Goal: Download file/media

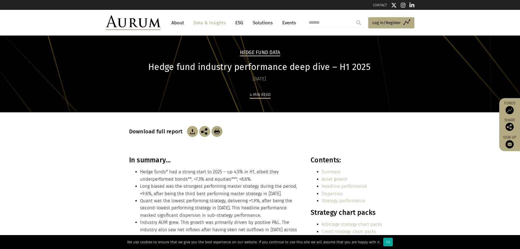
click at [284, 128] on div "Download full report" at bounding box center [260, 131] width 262 height 11
click at [187, 130] on img at bounding box center [192, 131] width 11 height 11
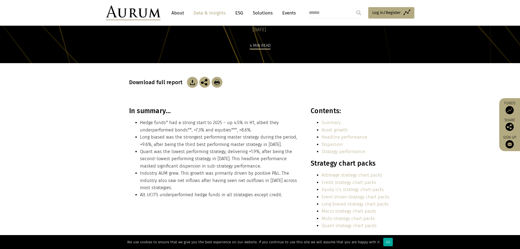
scroll to position [164, 0]
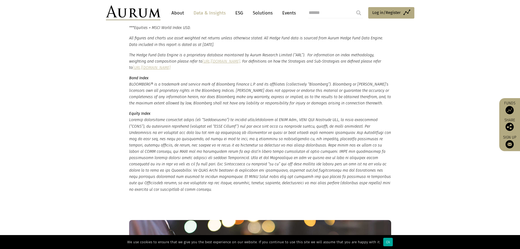
scroll to position [1574, 0]
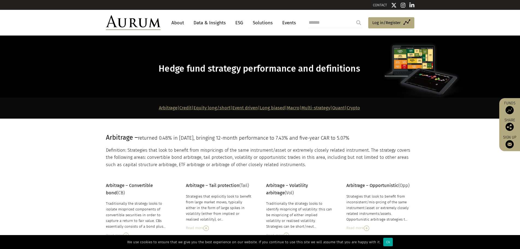
click at [434, 166] on section "Arbitrage – returned 0.48% in July 25, bringing 12-month performance to 7.43% a…" at bounding box center [260, 150] width 520 height 64
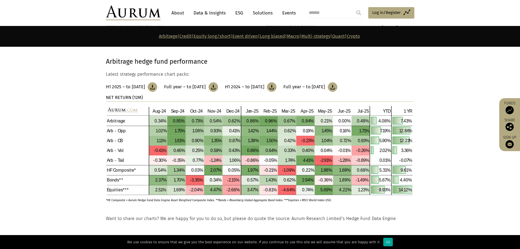
scroll to position [191, 0]
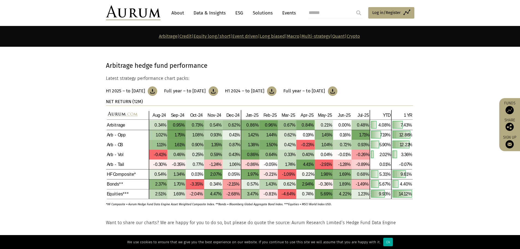
click at [444, 111] on section "Arbitrage hedge fund performance Latest strategy performance chart packs: H1 20…" at bounding box center [260, 133] width 520 height 172
